Goal: Find specific page/section: Find specific page/section

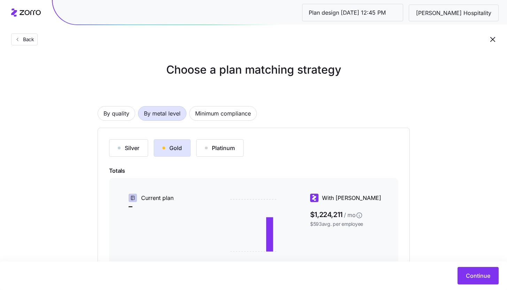
scroll to position [103, 0]
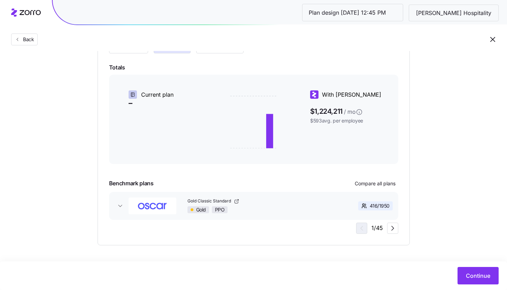
click at [434, 200] on div "Choose a plan matching strategy By quality By metal level Minimum compliance Si…" at bounding box center [253, 101] width 507 height 287
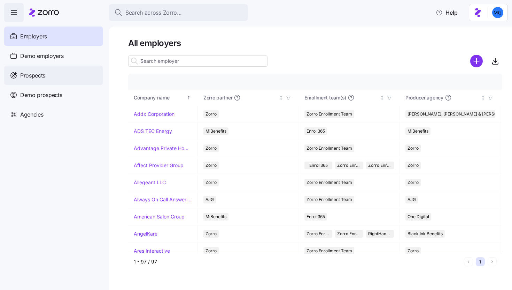
click at [40, 78] on span "Prospects" at bounding box center [32, 75] width 25 height 9
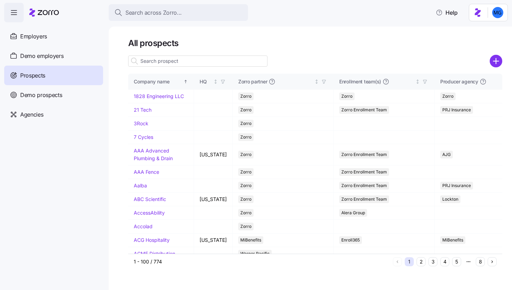
click at [219, 66] on input at bounding box center [197, 60] width 139 height 11
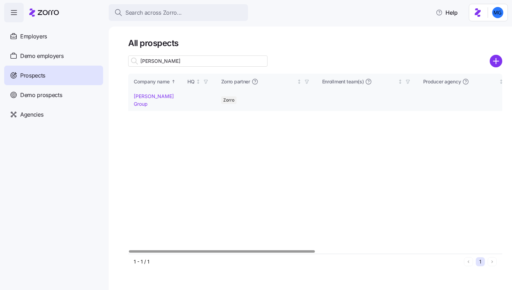
type input "carla"
click at [151, 95] on link "Carla Group" at bounding box center [154, 100] width 40 height 14
